Goal: Browse casually

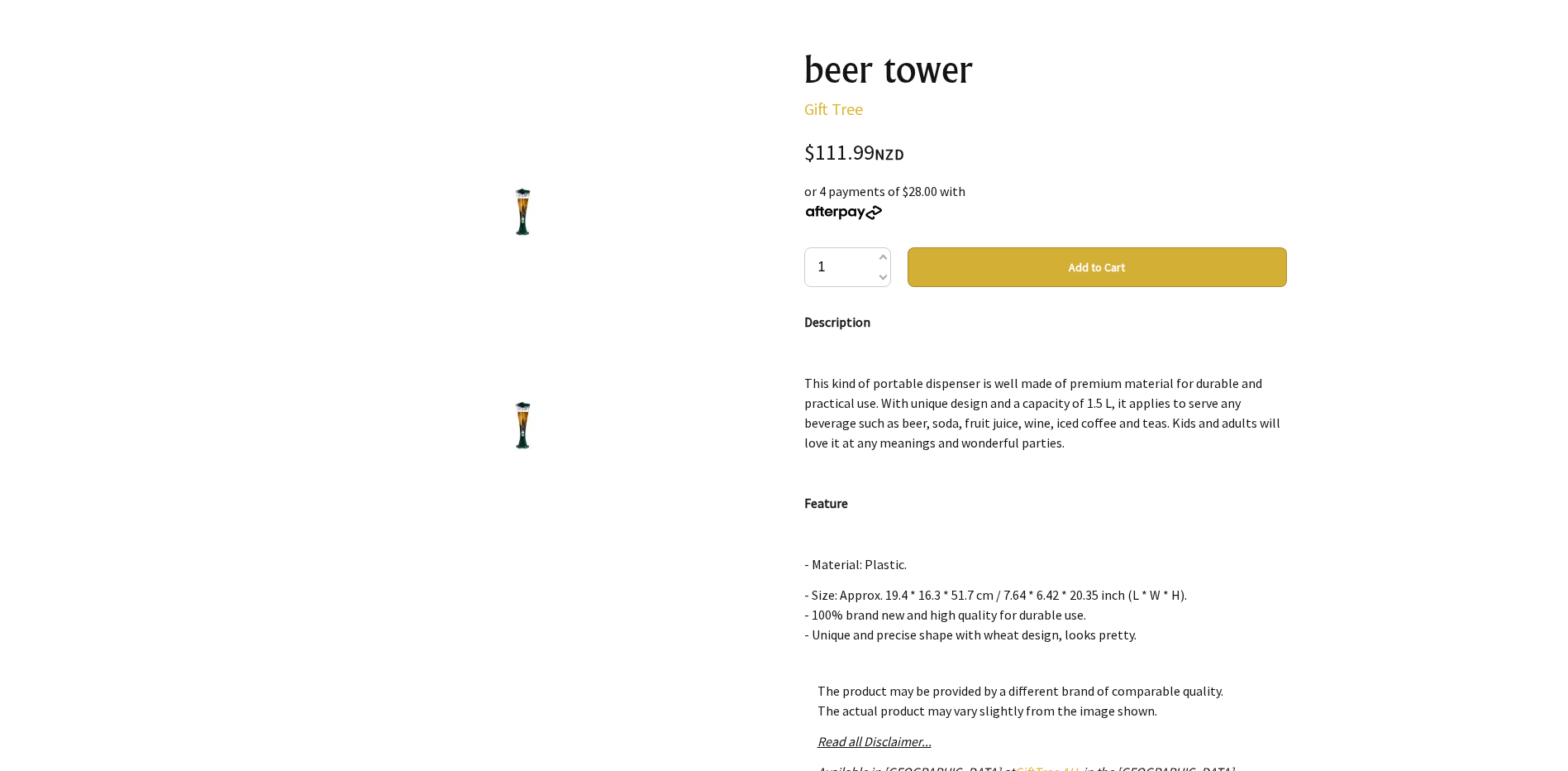
click at [521, 225] on img at bounding box center [523, 211] width 50 height 50
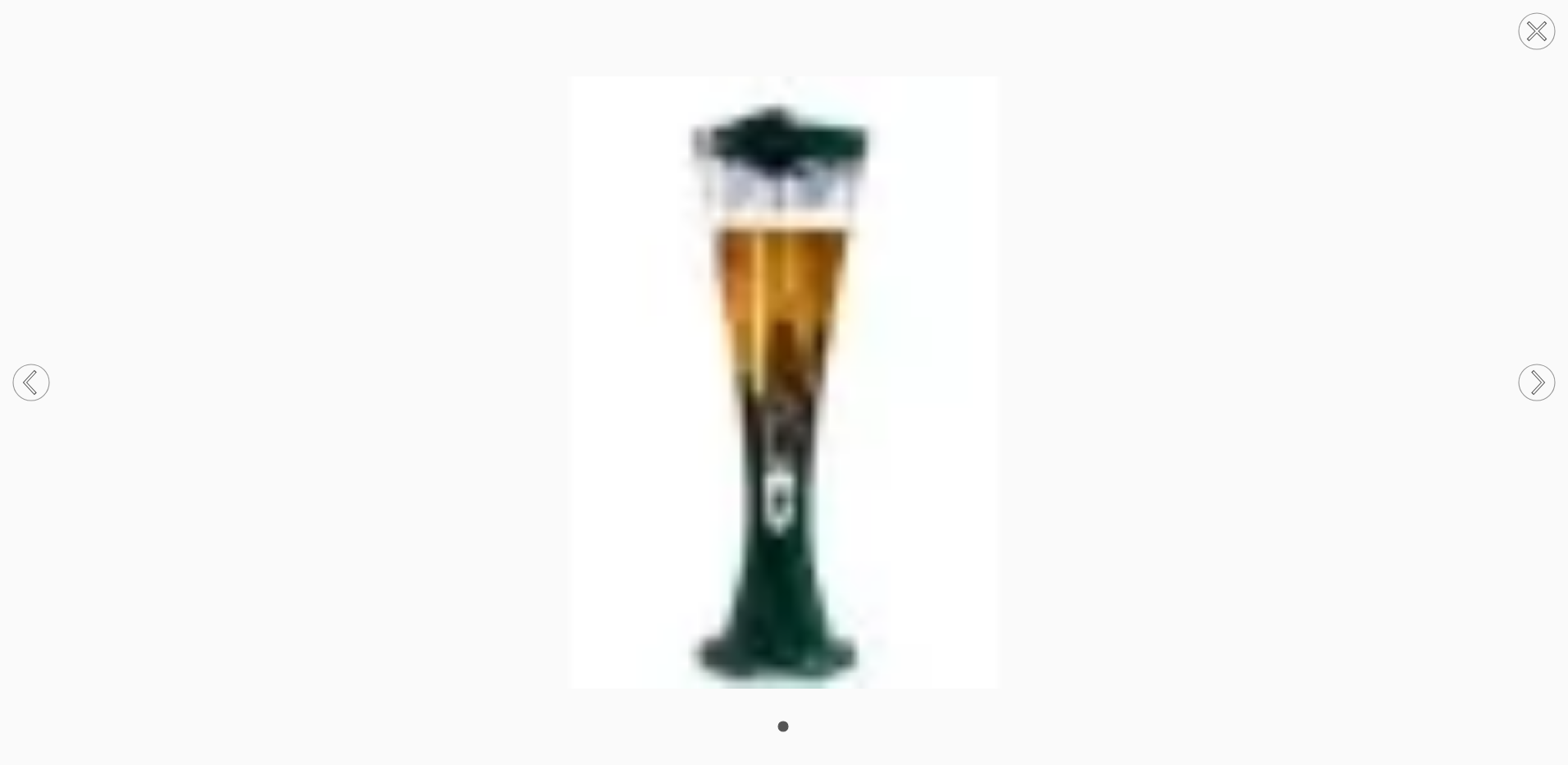
click at [1537, 375] on icon at bounding box center [1538, 382] width 9 height 22
click at [1550, 30] on circle at bounding box center [1537, 31] width 36 height 36
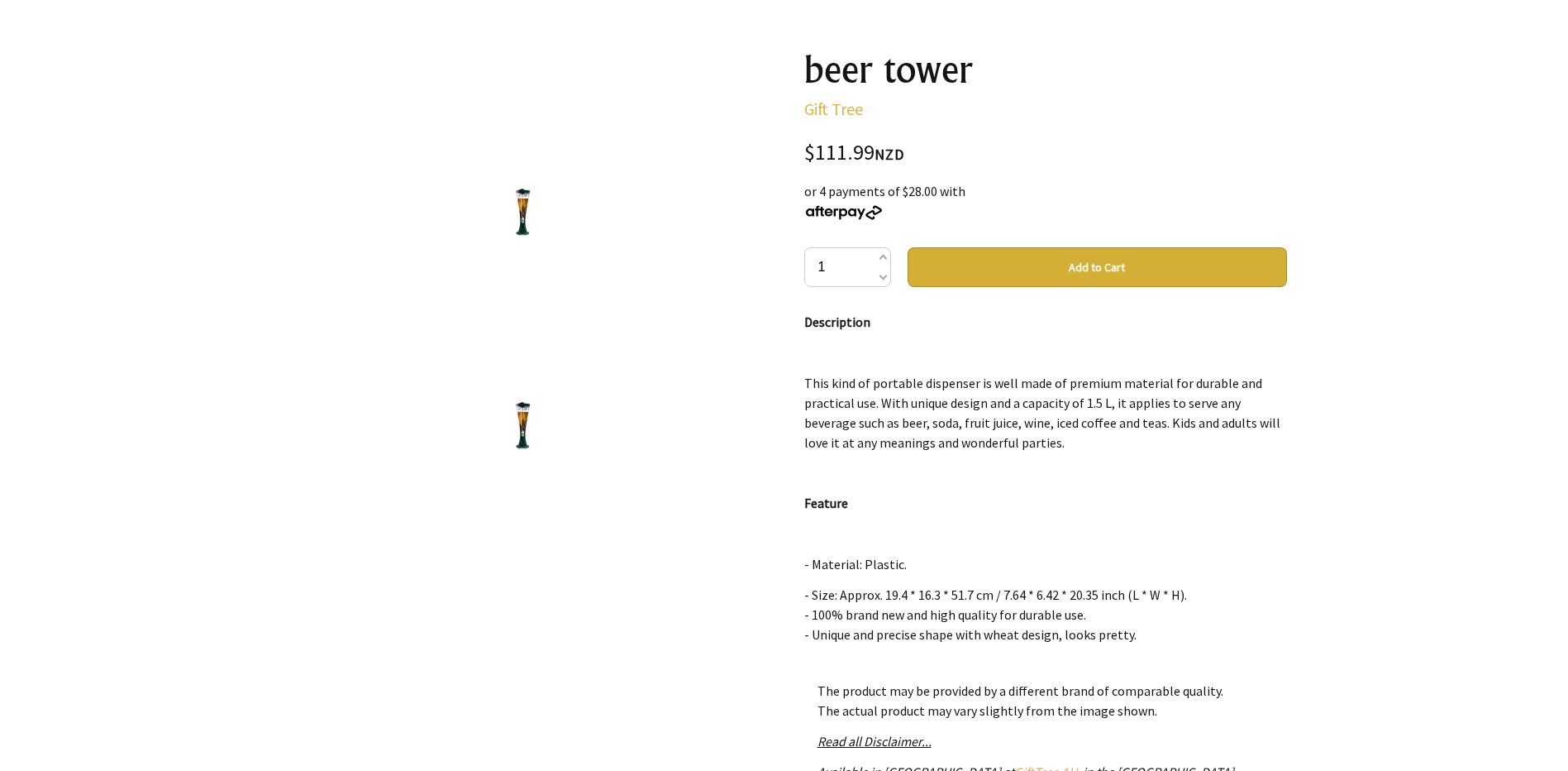
click at [530, 431] on img at bounding box center [523, 424] width 50 height 50
click at [517, 426] on img at bounding box center [523, 424] width 50 height 50
click at [517, 209] on img at bounding box center [523, 211] width 50 height 50
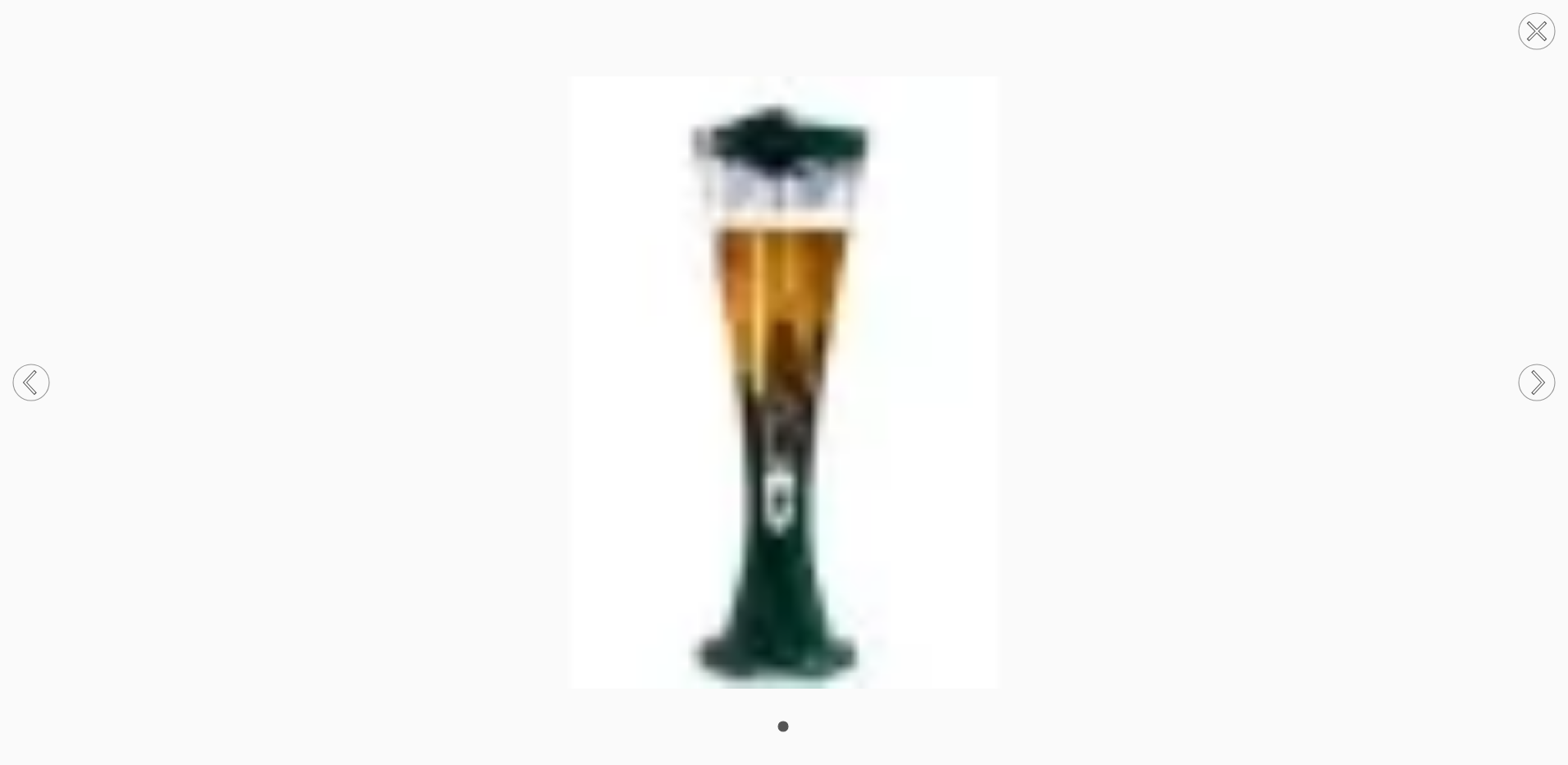
click at [1528, 43] on circle at bounding box center [1537, 31] width 36 height 36
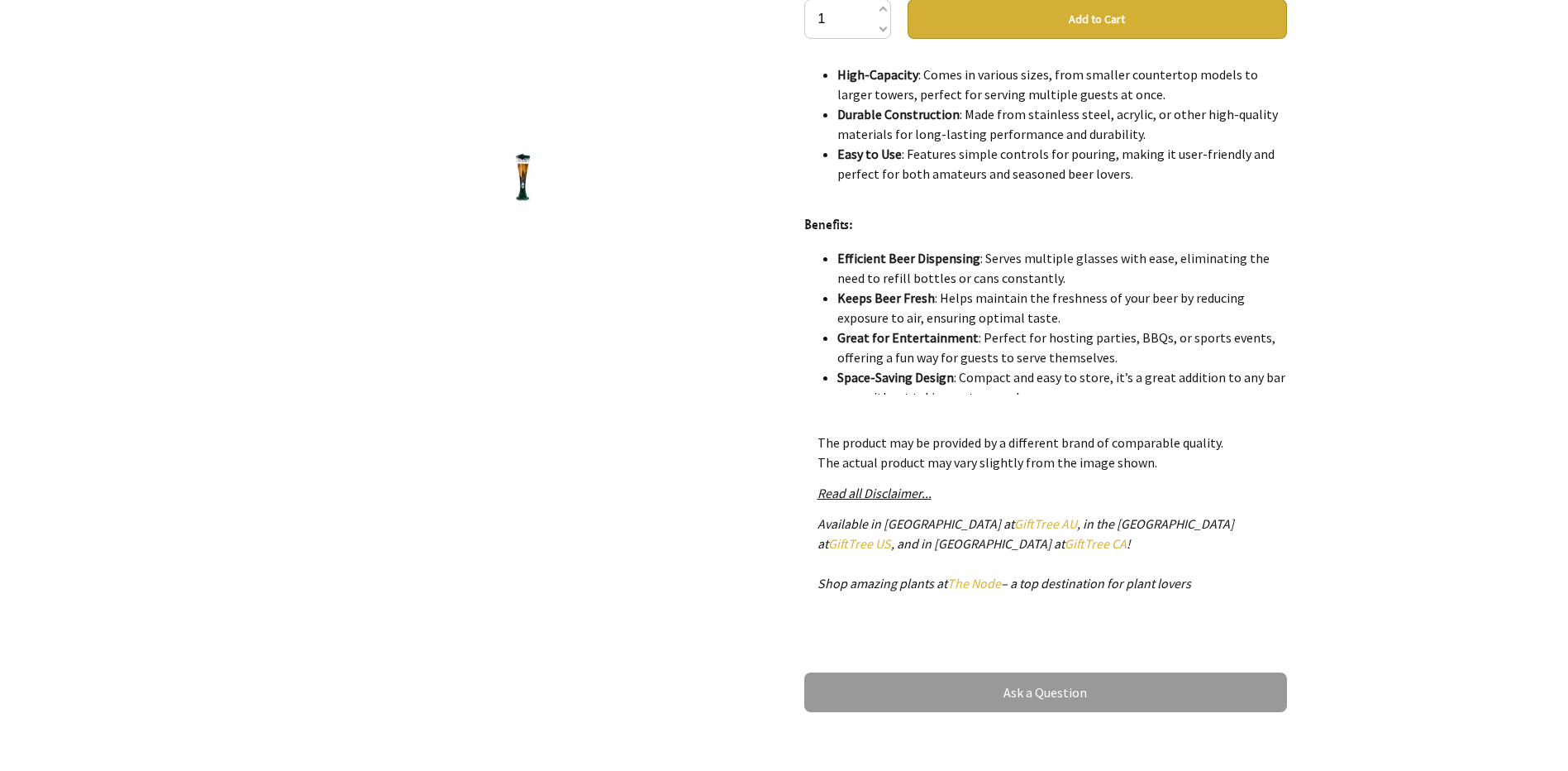
scroll to position [579, 0]
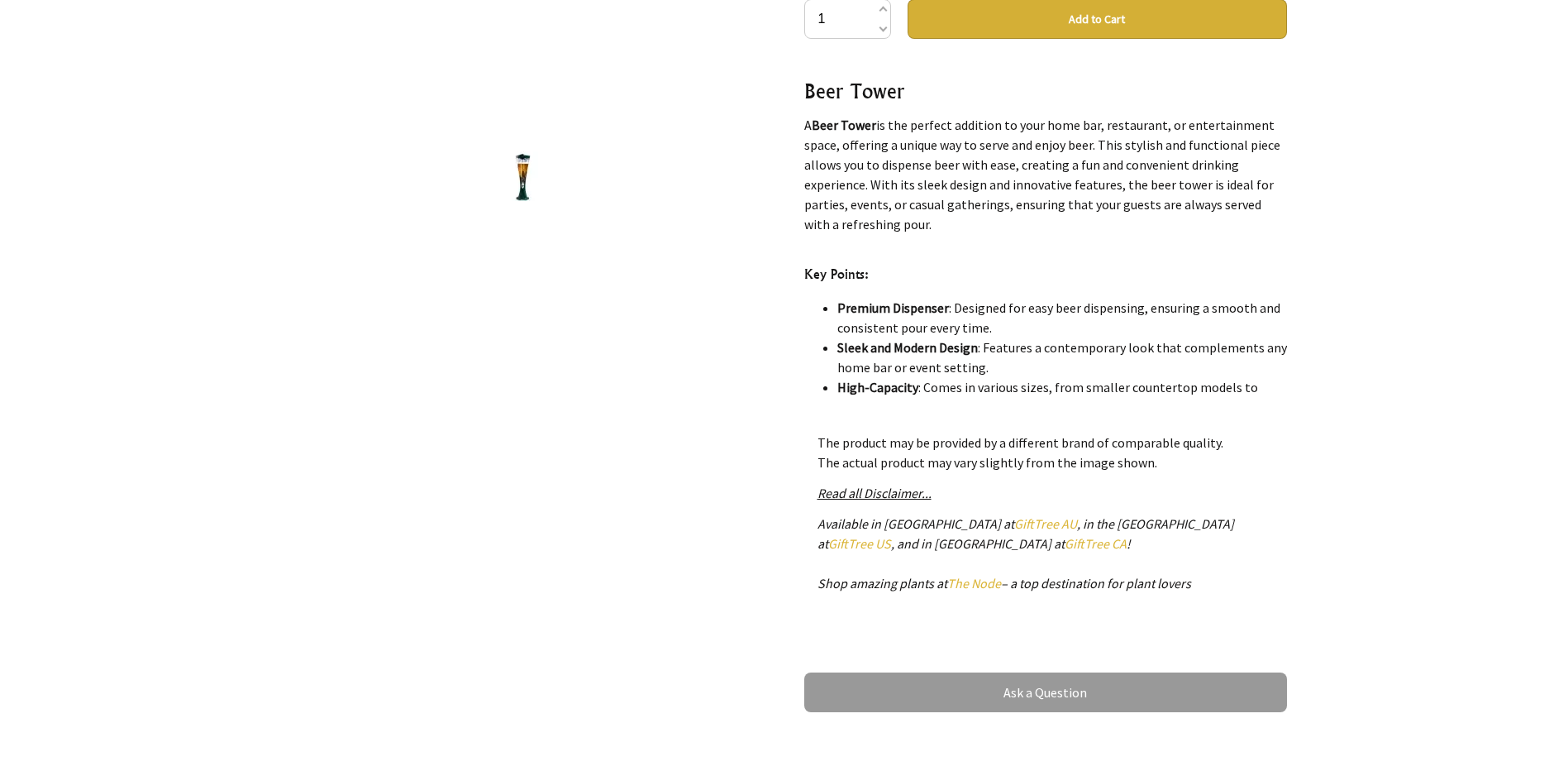
click at [518, 177] on img at bounding box center [523, 176] width 50 height 50
click at [517, 177] on img at bounding box center [523, 176] width 50 height 50
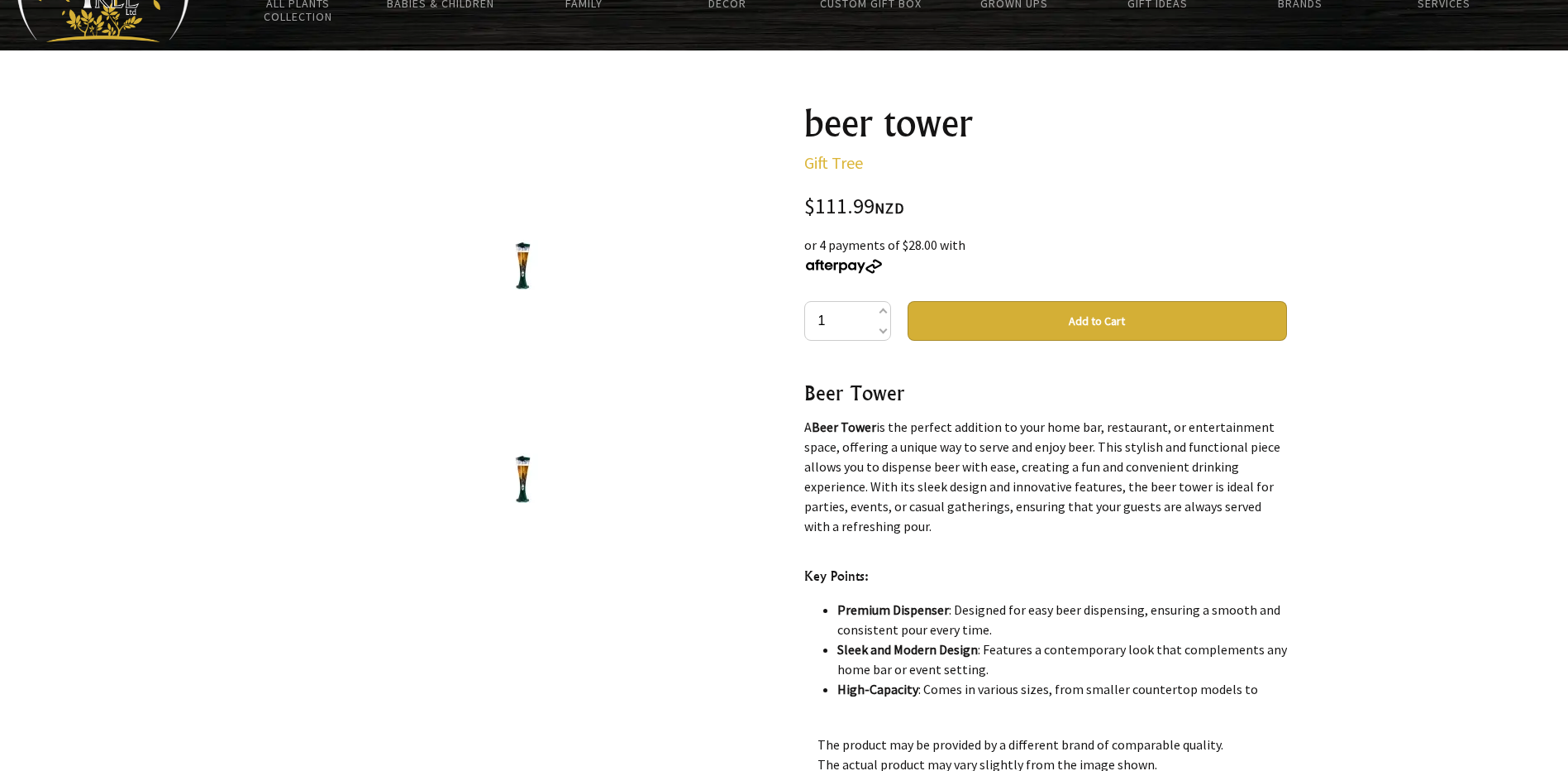
scroll to position [83, 0]
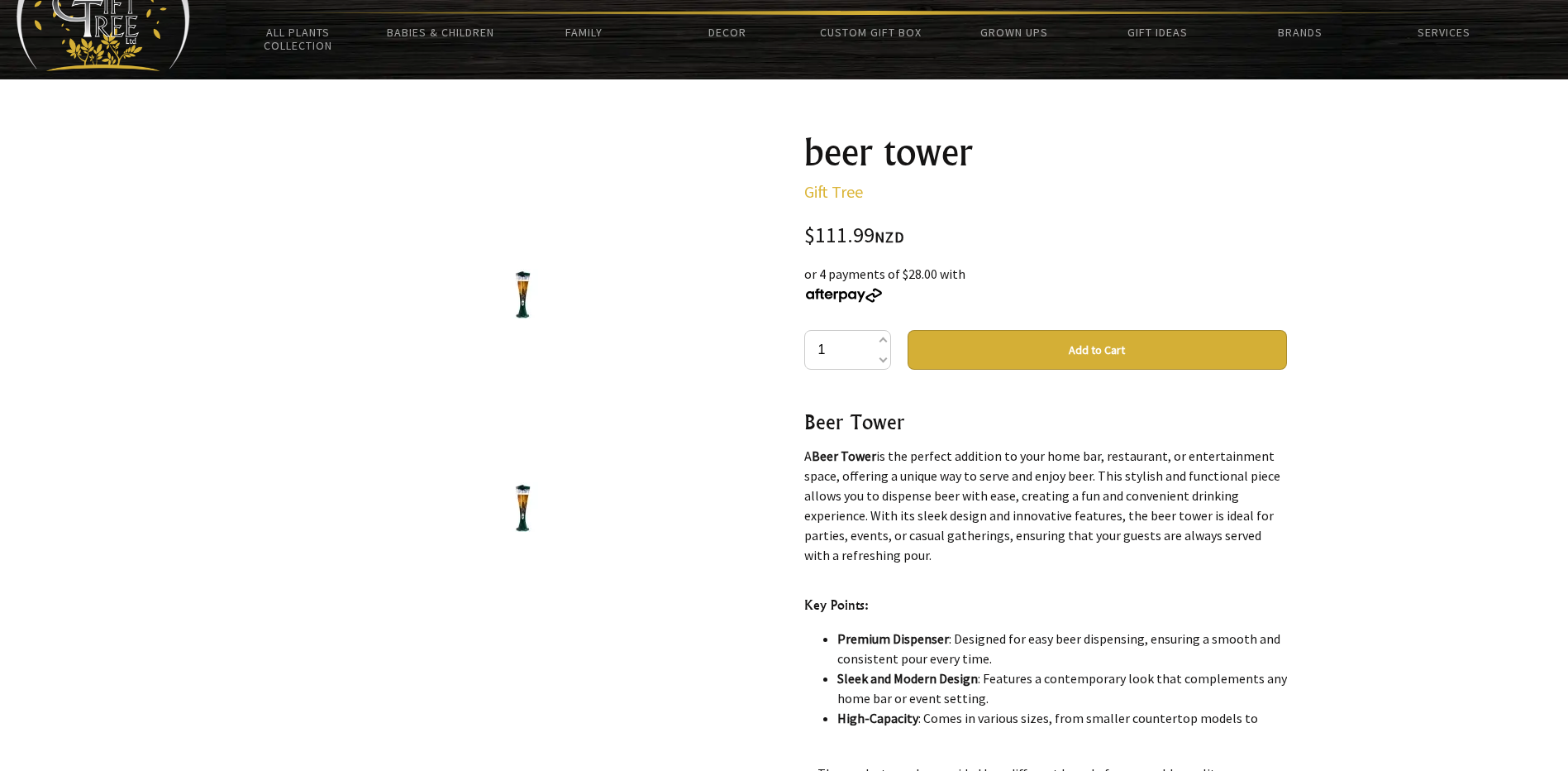
click at [521, 284] on img at bounding box center [523, 293] width 50 height 50
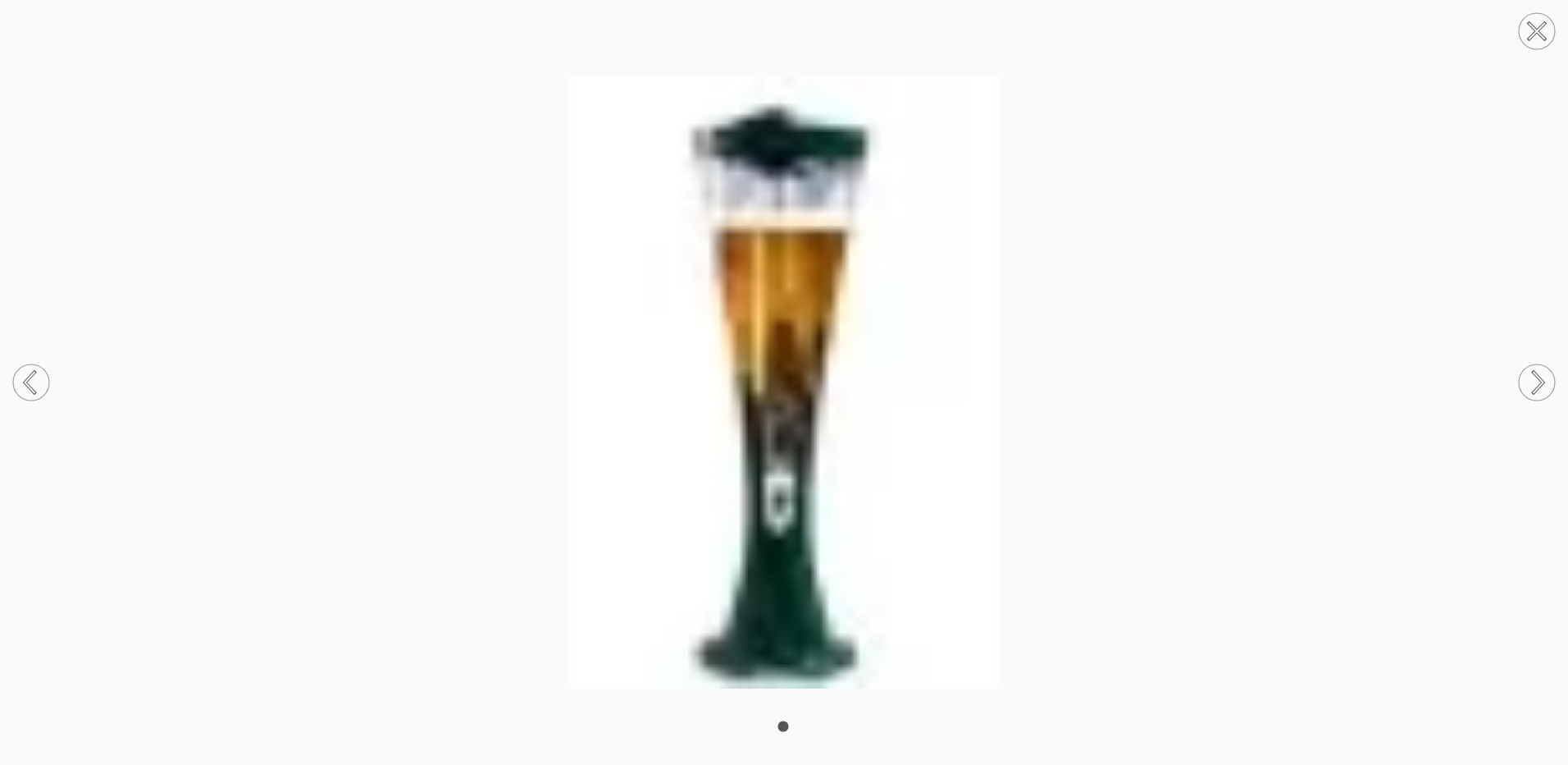
click at [1527, 35] on circle at bounding box center [1537, 31] width 36 height 36
